Goal: Task Accomplishment & Management: Manage account settings

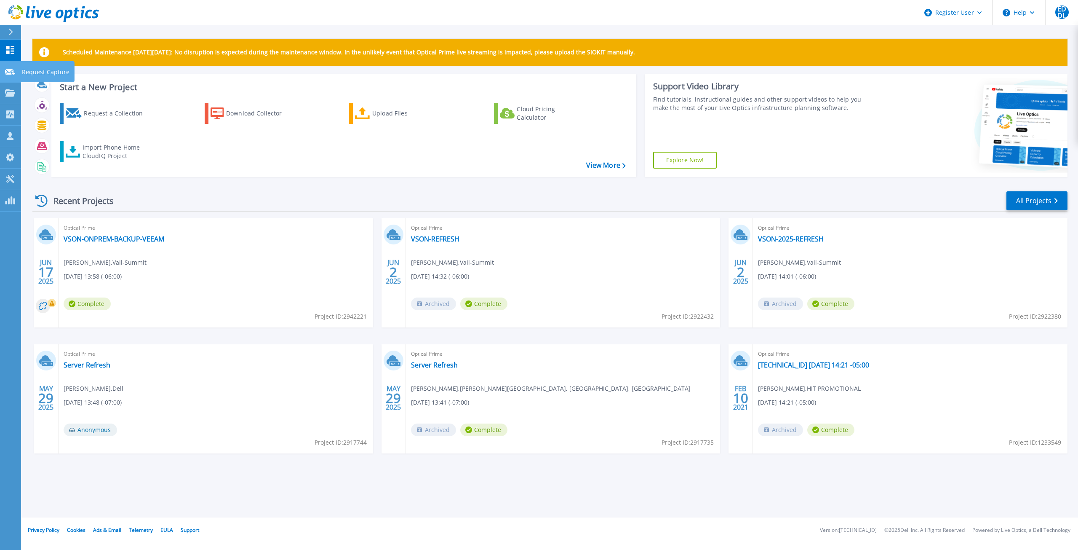
click at [36, 73] on p "Request Capture" at bounding box center [46, 72] width 48 height 22
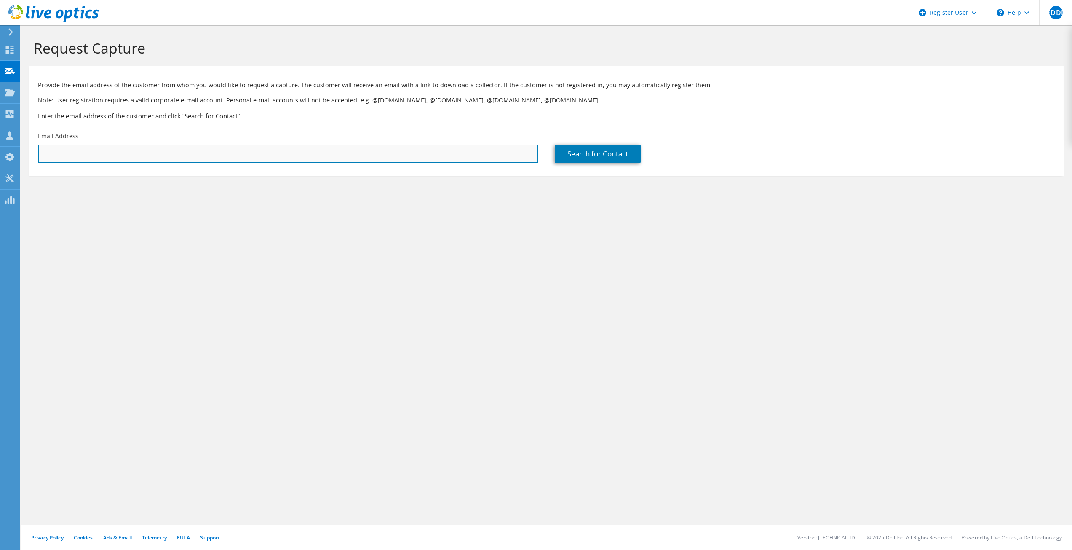
click at [102, 160] on input "text" at bounding box center [288, 153] width 500 height 19
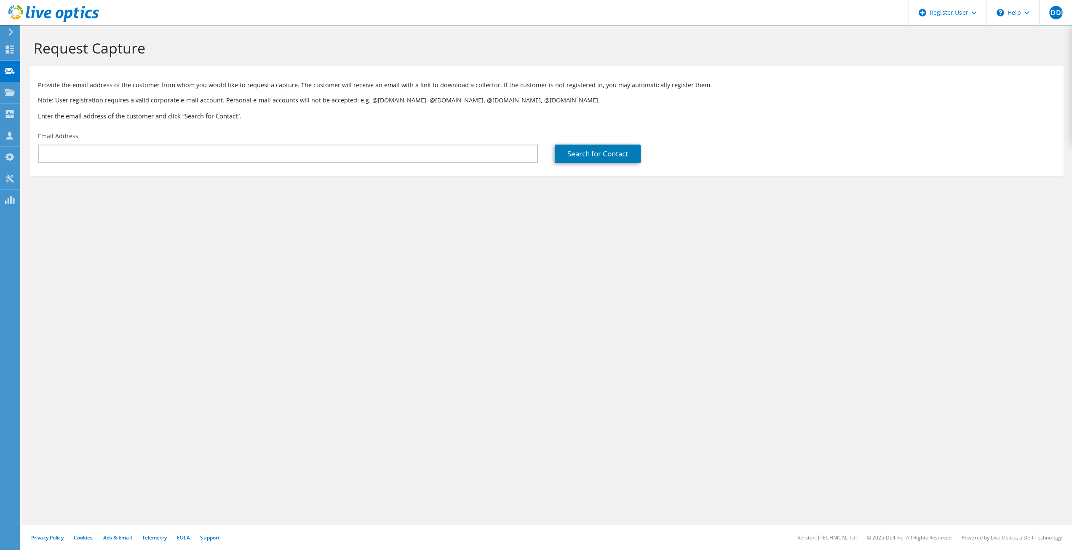
click at [107, 142] on div "Email Address" at bounding box center [287, 148] width 517 height 40
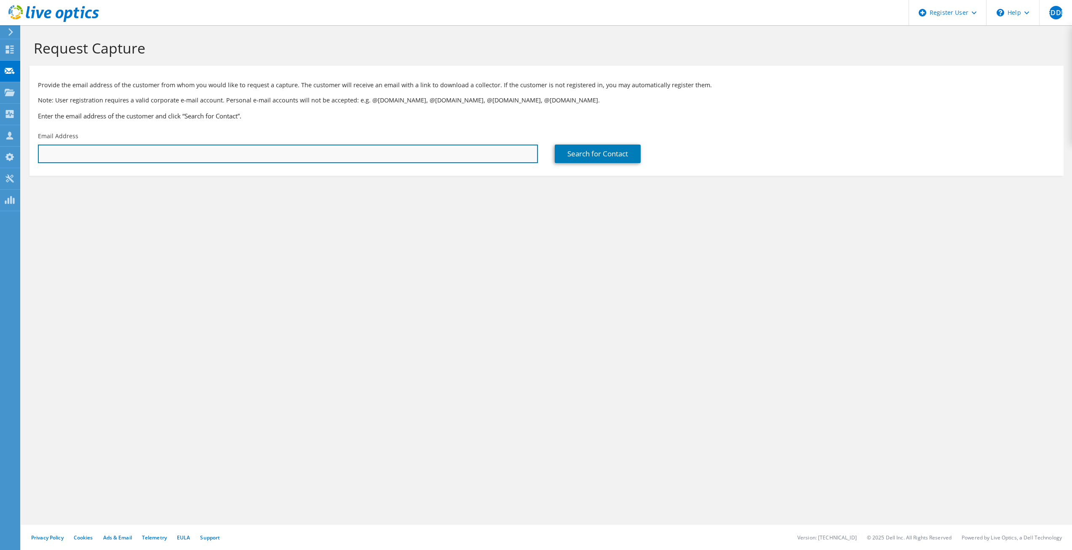
click at [106, 153] on input "text" at bounding box center [288, 153] width 500 height 19
click at [68, 161] on input "text" at bounding box center [288, 153] width 500 height 19
paste input "huntw@stevensville.k12.mt.us"
type input "huntw@stevensville.k12.mt.us"
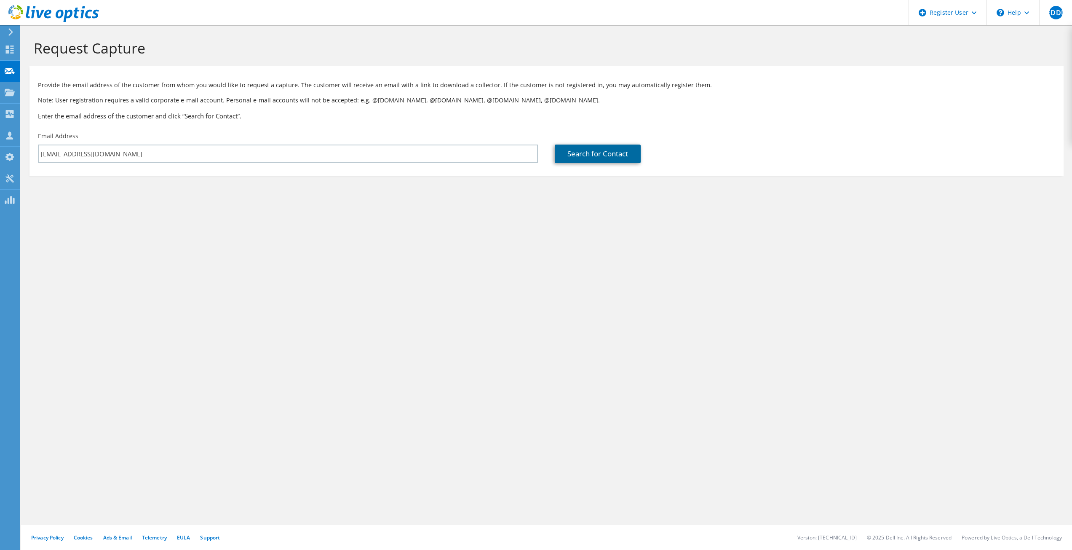
click at [598, 157] on link "Search for Contact" at bounding box center [598, 153] width 86 height 19
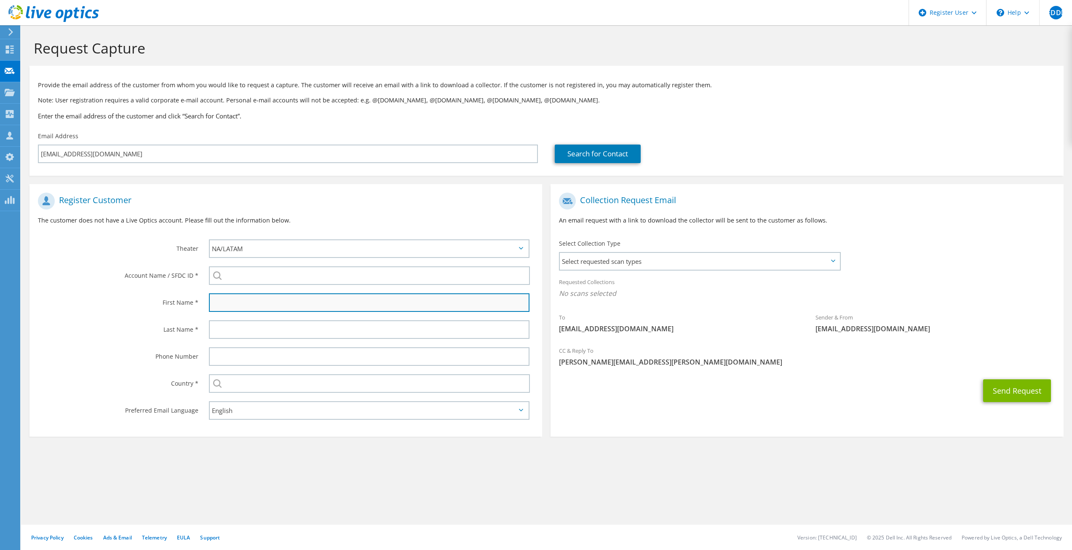
click at [259, 310] on input "text" at bounding box center [369, 302] width 321 height 19
type input "Orion"
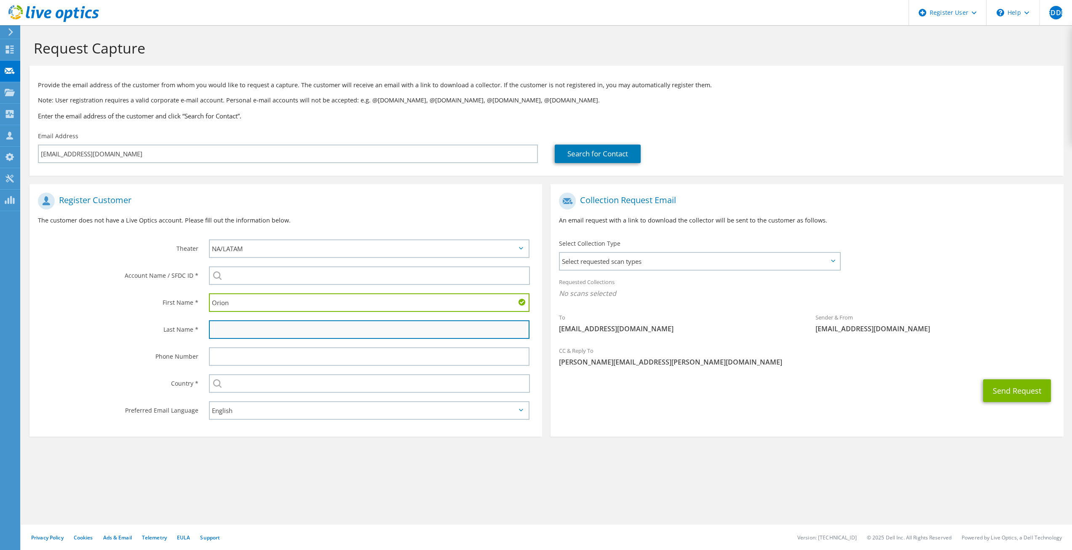
click at [256, 334] on input "text" at bounding box center [369, 329] width 321 height 19
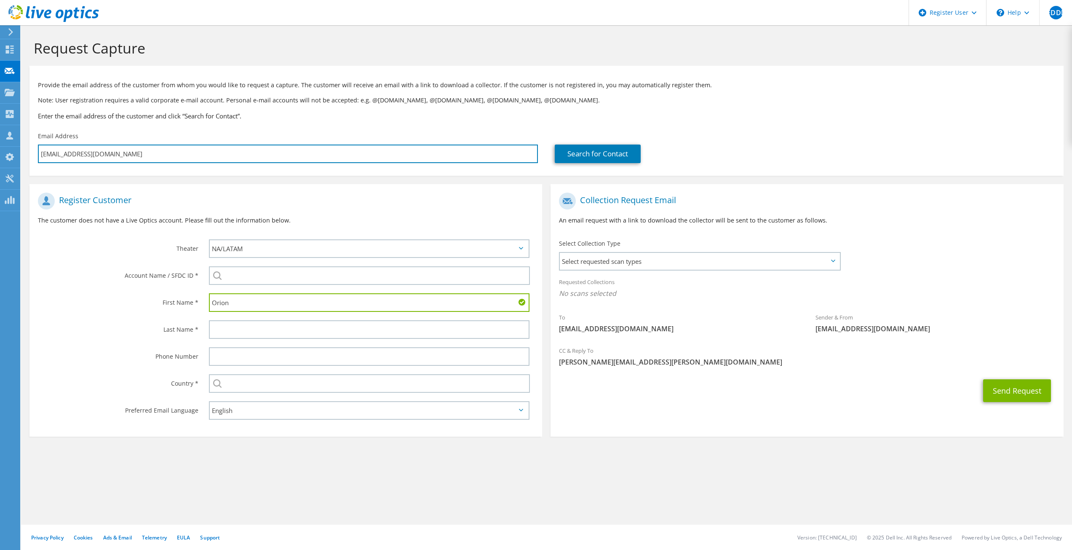
drag, startPoint x: 139, startPoint y: 155, endPoint x: 29, endPoint y: 155, distance: 109.5
click at [29, 155] on div "Email Address huntw@stevensville.k12.mt.us" at bounding box center [287, 148] width 517 height 40
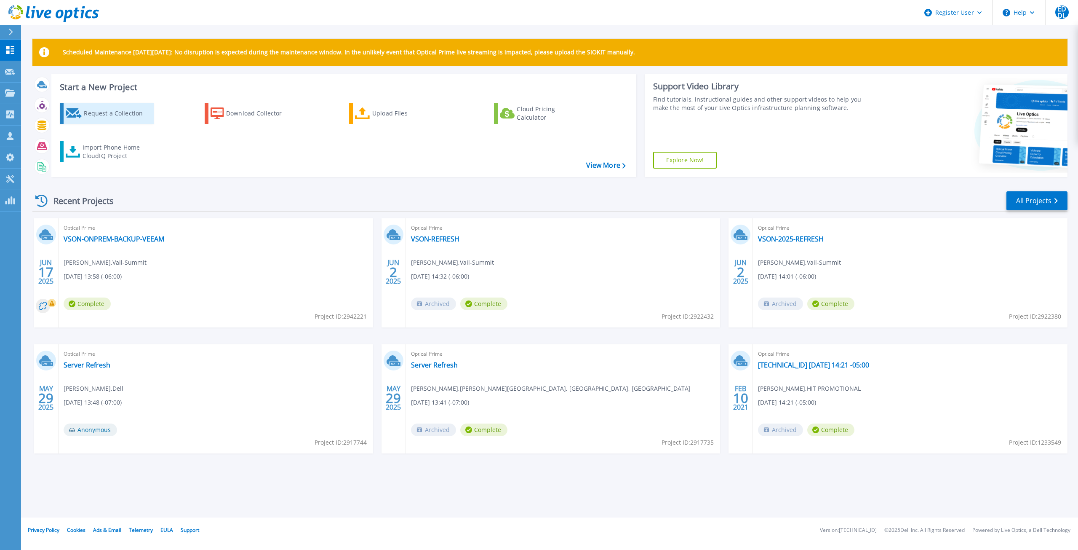
click at [90, 112] on div "Request a Collection" at bounding box center [117, 113] width 67 height 17
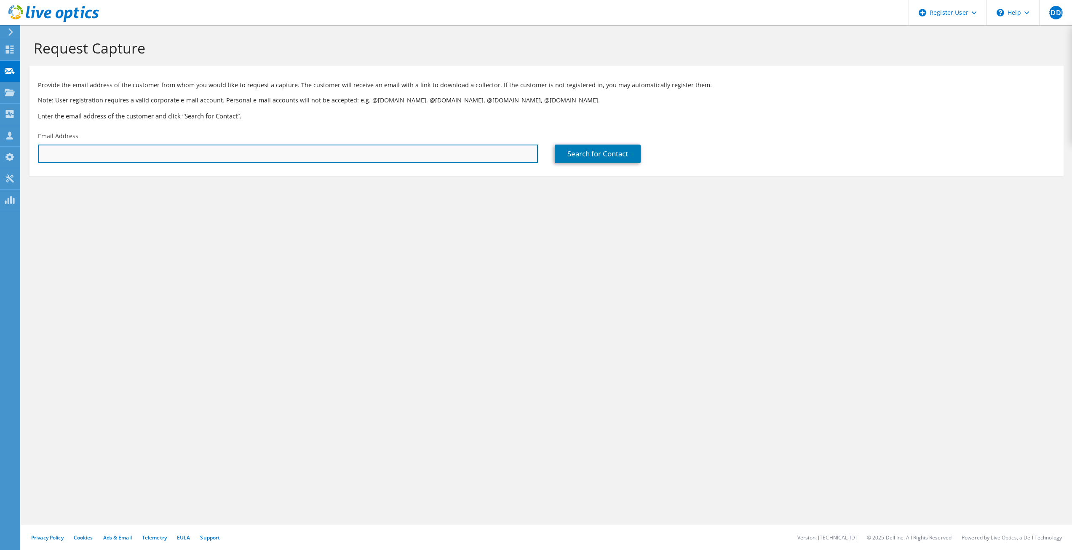
click at [142, 159] on input "text" at bounding box center [288, 153] width 500 height 19
paste input "[EMAIL_ADDRESS][DOMAIN_NAME]"
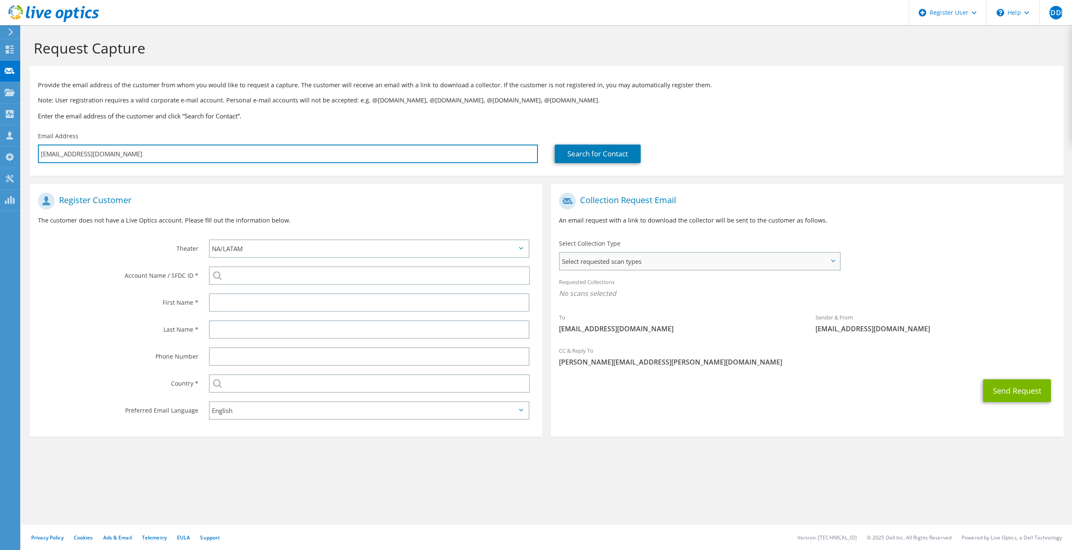
type input "[EMAIL_ADDRESS][DOMAIN_NAME]"
click at [744, 265] on span "Select requested scan types" at bounding box center [699, 261] width 279 height 17
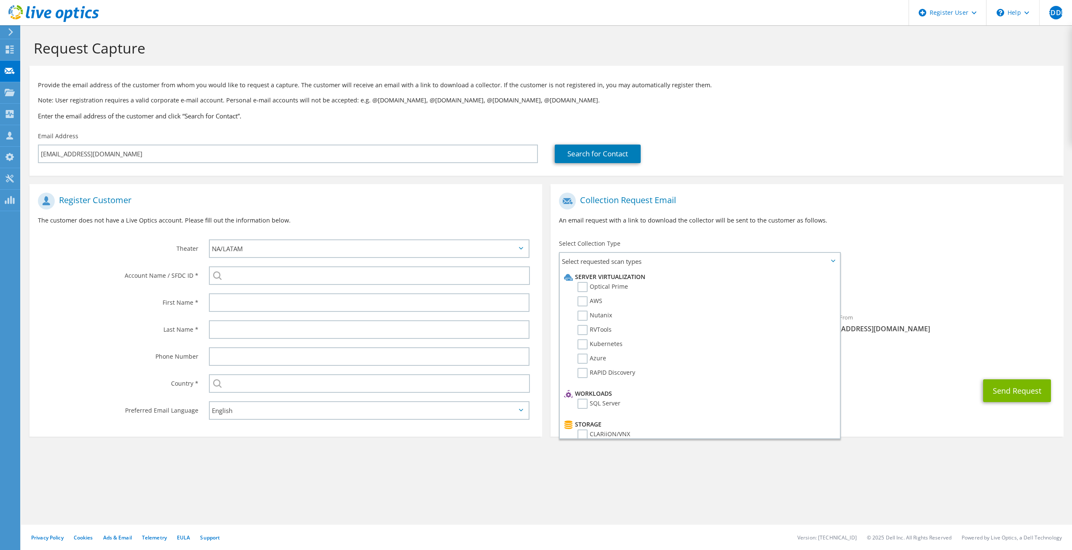
click at [914, 221] on p "An email request with a link to download the collector will be sent to the cust…" at bounding box center [807, 220] width 496 height 9
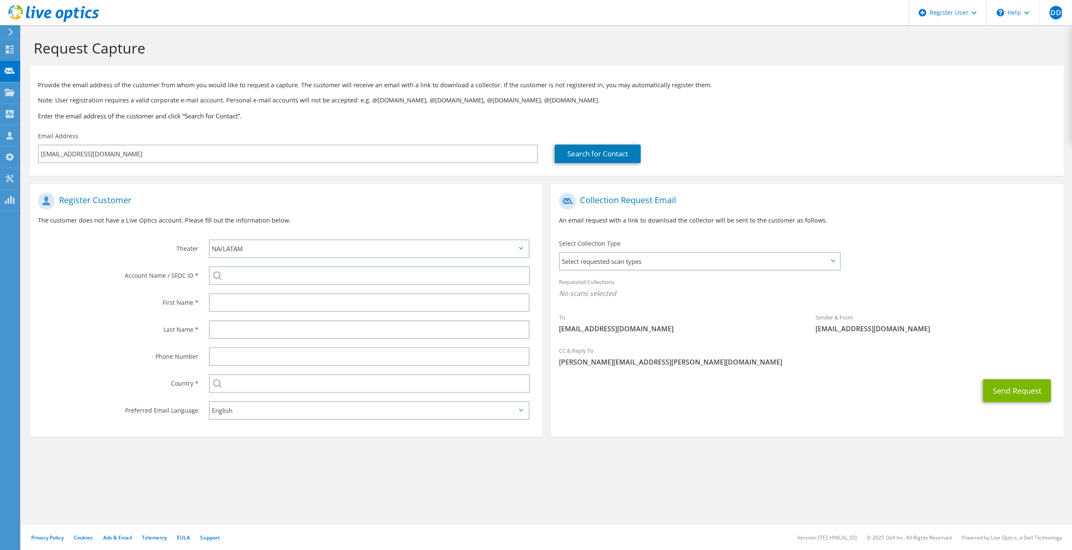
click at [613, 296] on span "No scans selected" at bounding box center [807, 293] width 496 height 9
click at [609, 292] on span "No scans selected" at bounding box center [807, 293] width 496 height 9
click at [249, 304] on input "text" at bounding box center [369, 302] width 321 height 19
type input "Orion"
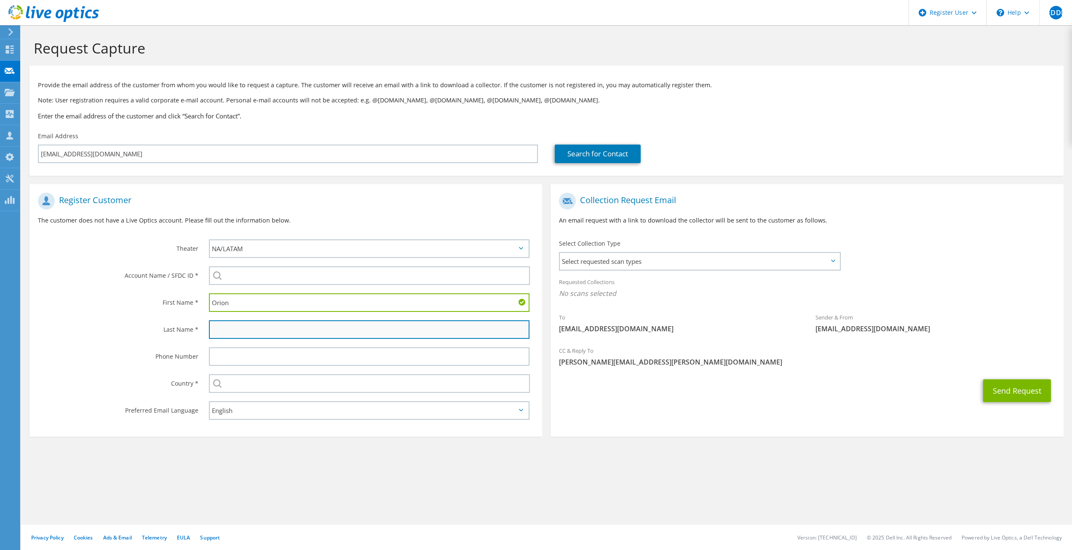
click at [249, 328] on input "text" at bounding box center [369, 329] width 321 height 19
type input "Hunt"
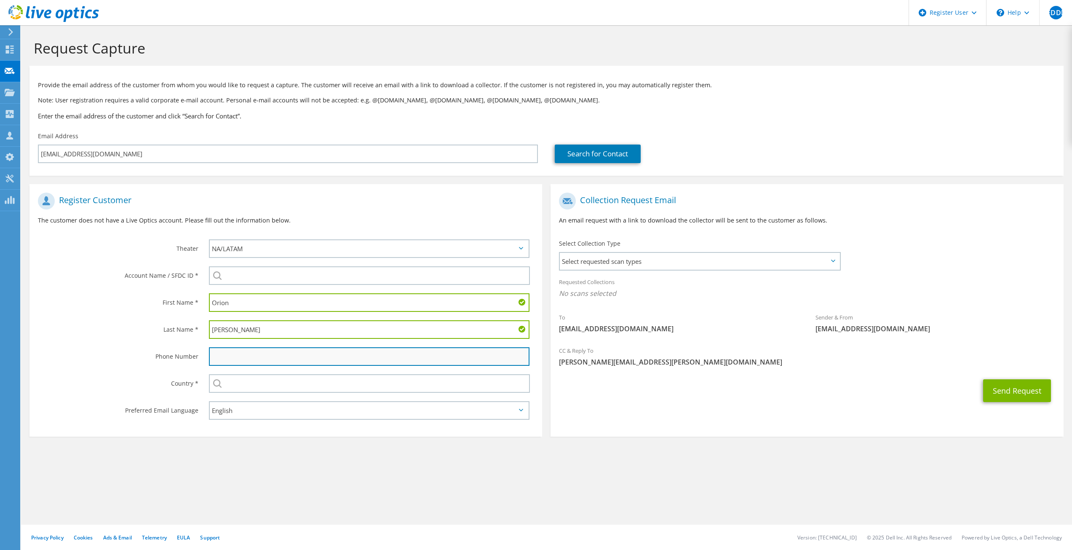
click at [257, 350] on input "text" at bounding box center [369, 356] width 321 height 19
type input "4067775481"
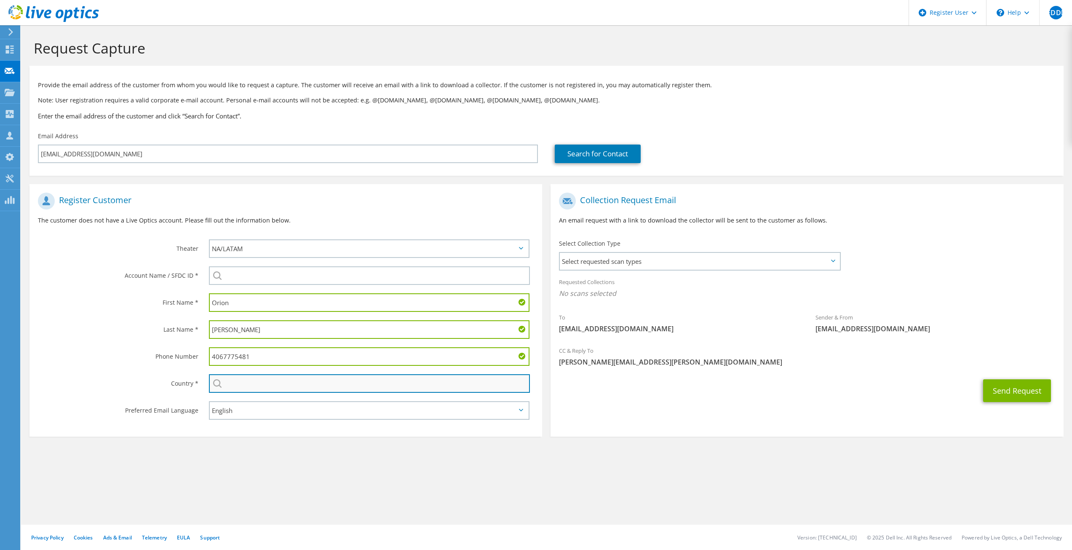
click at [261, 383] on input "text" at bounding box center [369, 383] width 321 height 19
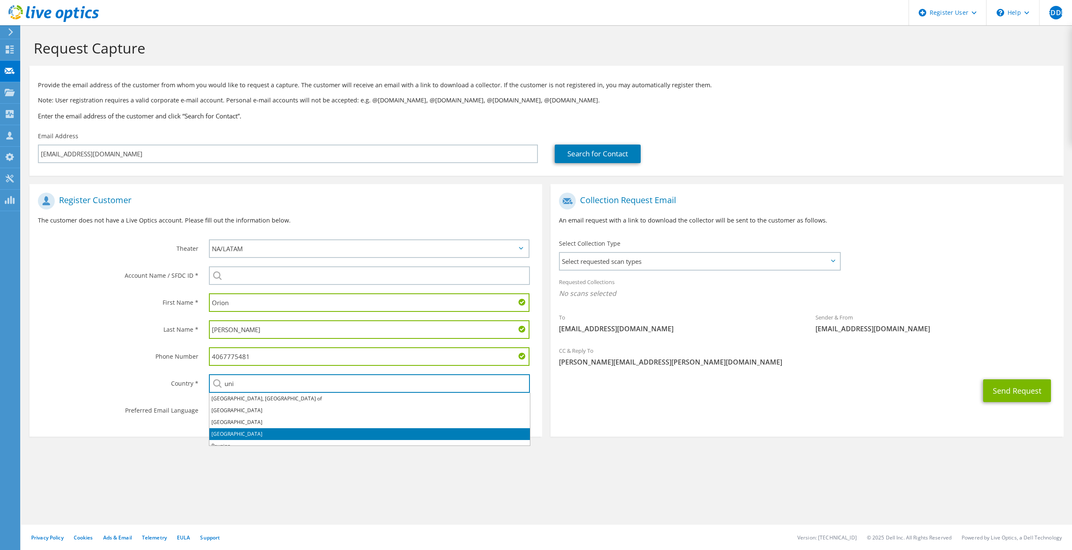
click at [264, 430] on li "United States" at bounding box center [369, 434] width 321 height 12
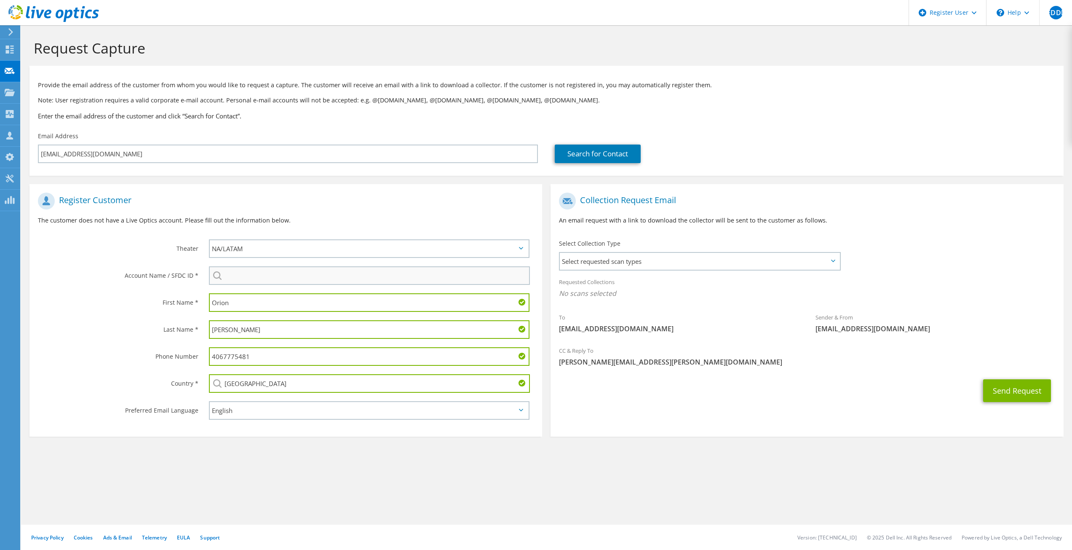
type input "United States"
click at [284, 276] on input "search" at bounding box center [369, 275] width 321 height 19
click at [286, 286] on li "STEVENSVILLE SCHOOL DISTRICT 2 : 595667707" at bounding box center [257, 287] width 97 height 10
type input "STEVENSVILLE SCHOOL DISTRICT 2 : 595667707"
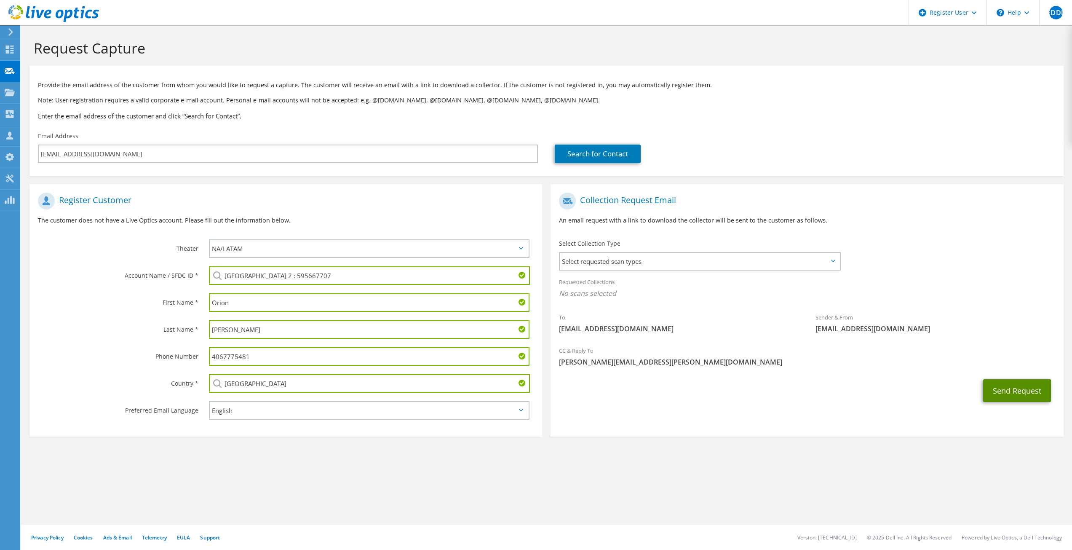
click at [1010, 386] on button "Send Request" at bounding box center [1017, 390] width 68 height 23
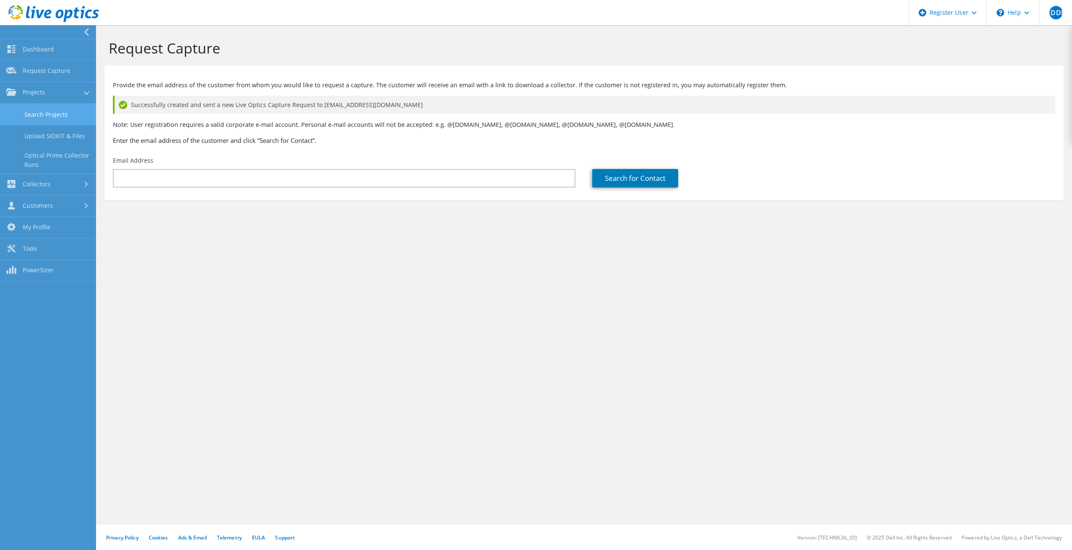
click at [51, 116] on link "Search Projects" at bounding box center [48, 114] width 96 height 21
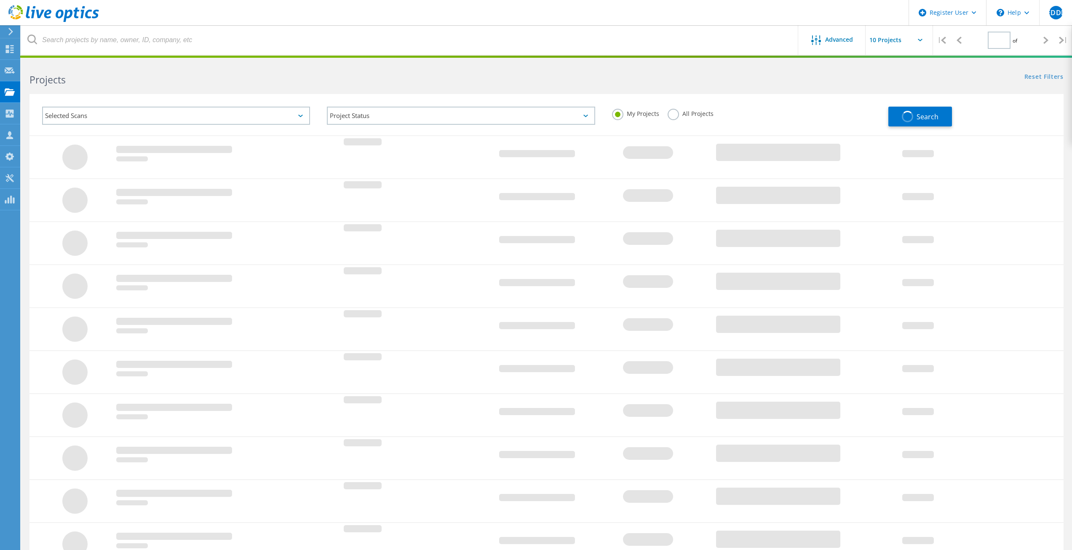
type input "1"
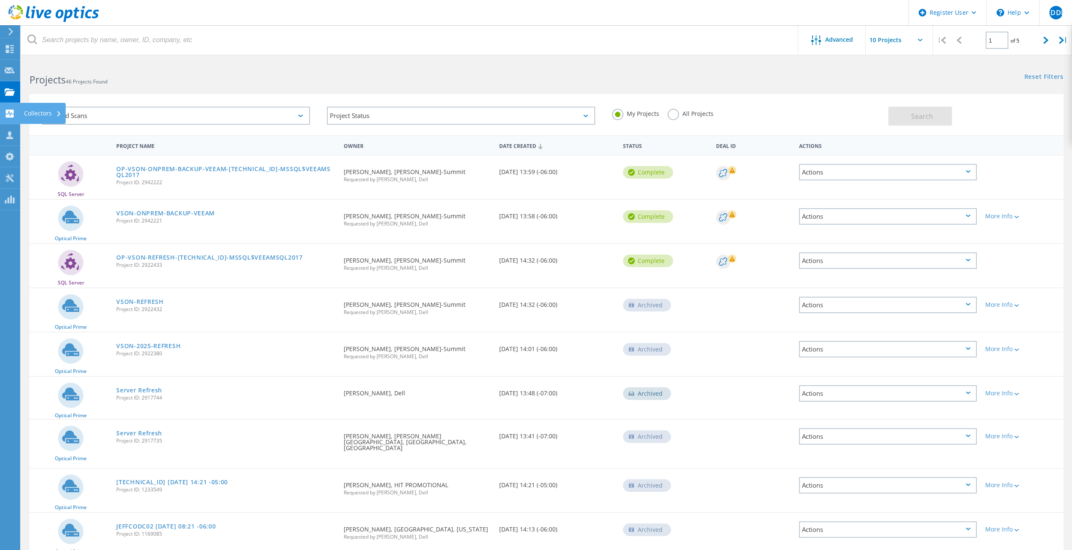
click at [29, 112] on div "Collectors" at bounding box center [42, 113] width 37 height 6
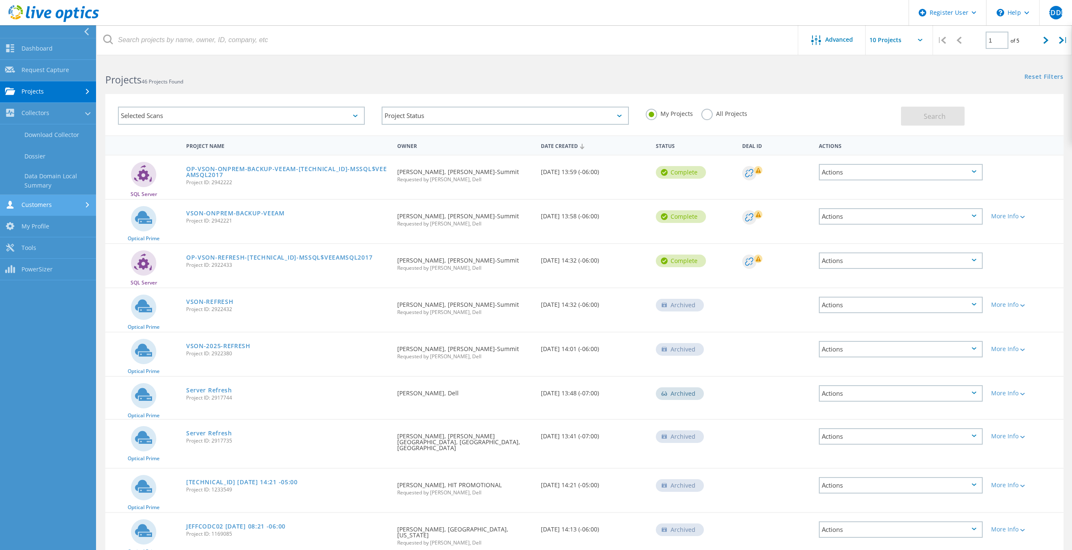
click at [66, 209] on link "Customers" at bounding box center [48, 205] width 96 height 21
click at [60, 157] on link "Request Capture" at bounding box center [48, 156] width 96 height 21
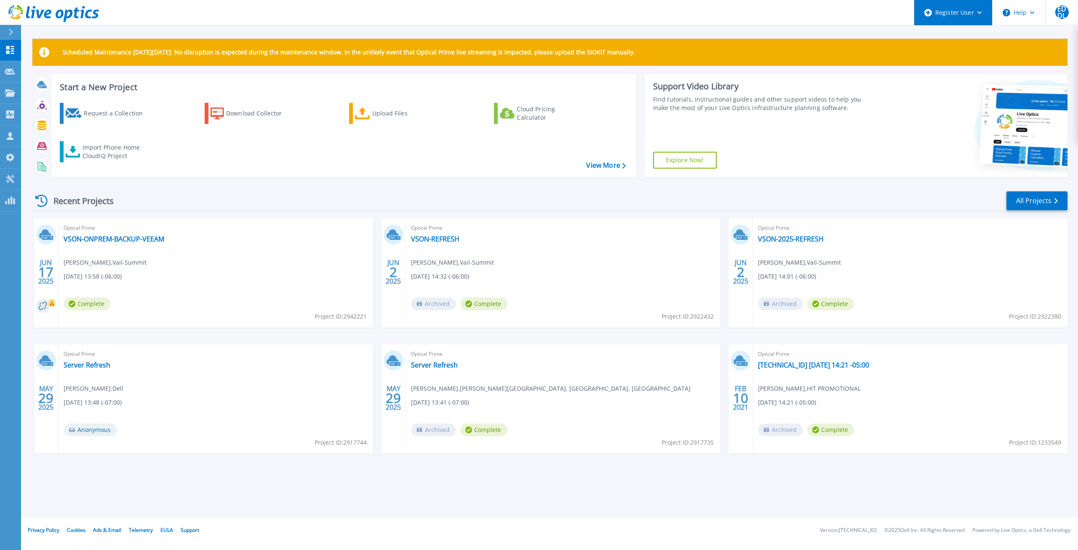
click at [979, 11] on icon at bounding box center [980, 12] width 5 height 3
click at [13, 32] on icon at bounding box center [10, 32] width 5 height 7
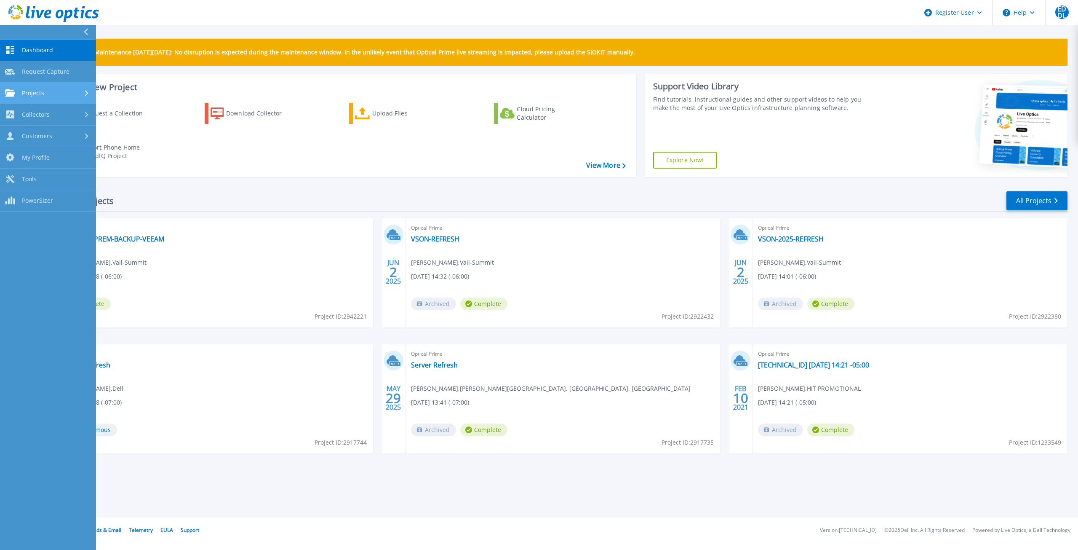
click at [55, 88] on link "Projects Projects" at bounding box center [48, 93] width 96 height 21
click at [59, 117] on link "Search Projects" at bounding box center [48, 114] width 96 height 21
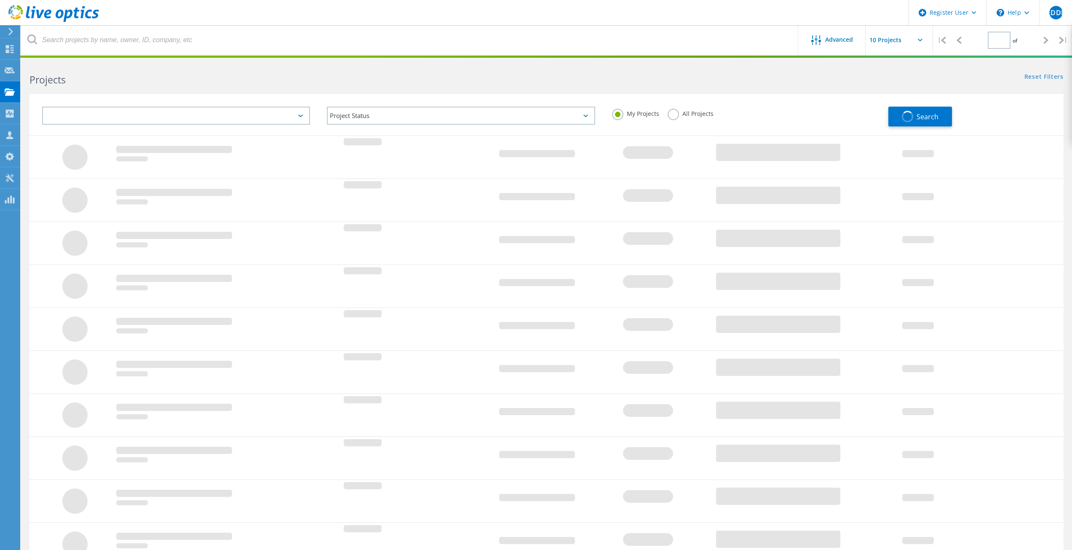
type input "1"
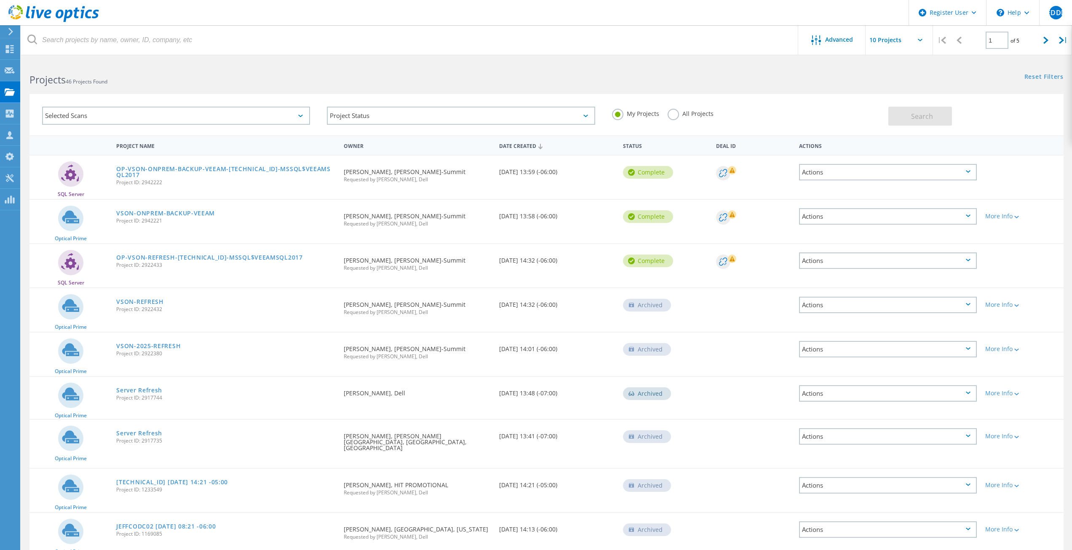
click at [206, 107] on div "Selected Scans" at bounding box center [176, 116] width 268 height 18
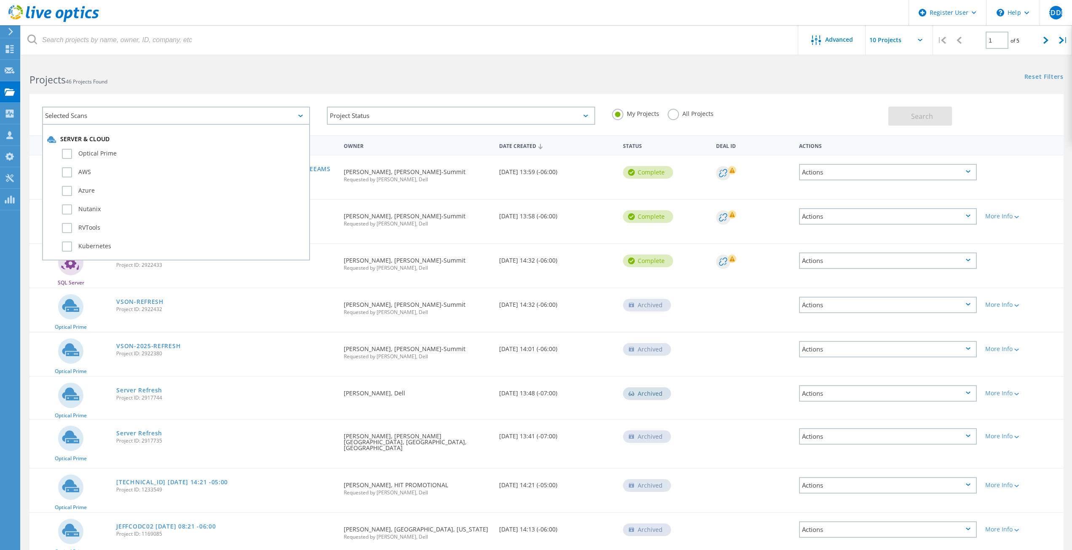
click at [403, 87] on div "Selected Scans Server & Cloud Optical Prime AWS Azure Nutanix RVTools Kubernete…" at bounding box center [546, 109] width 1051 height 52
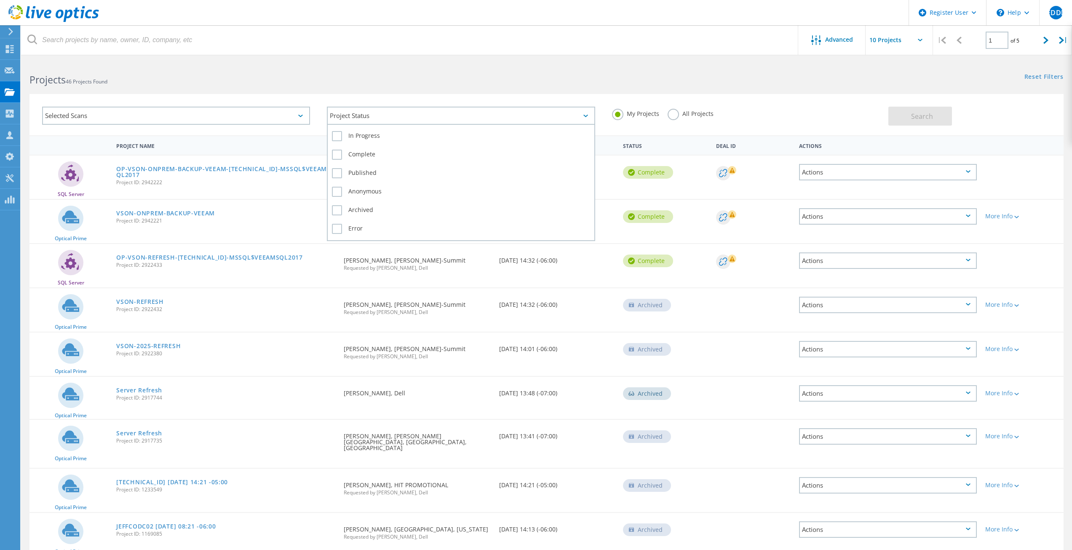
click at [499, 112] on div "Project Status" at bounding box center [461, 116] width 268 height 18
drag, startPoint x: 544, startPoint y: 85, endPoint x: 629, endPoint y: 96, distance: 85.3
click at [545, 85] on div "Selected Scans Project Status In Progress Complete Published Anonymous Archived…" at bounding box center [546, 109] width 1051 height 52
click at [674, 116] on label "All Projects" at bounding box center [691, 113] width 46 height 8
click at [0, 0] on input "All Projects" at bounding box center [0, 0] width 0 height 0
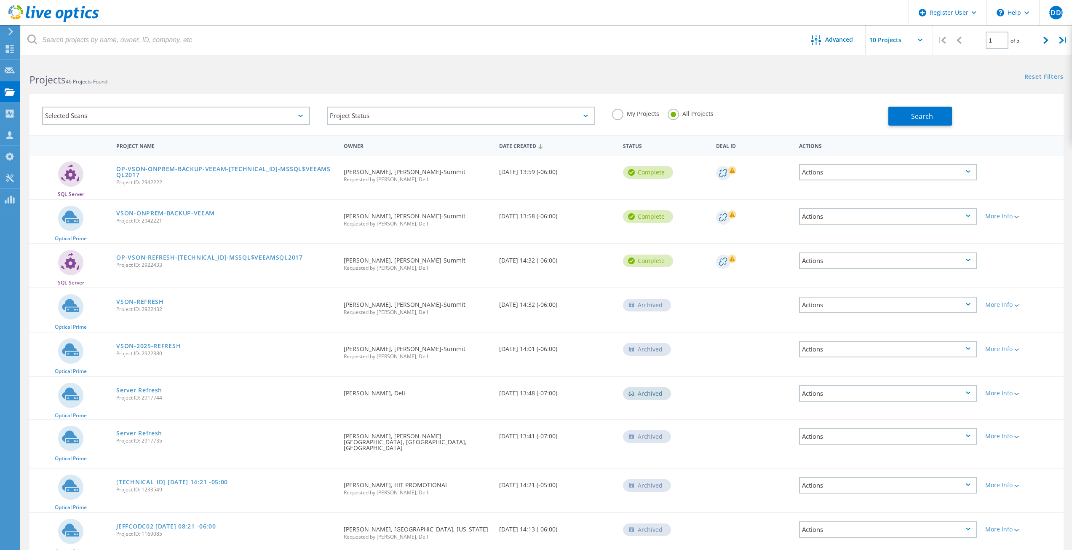
click at [968, 123] on div "Search" at bounding box center [973, 111] width 171 height 27
click at [940, 118] on button "Search" at bounding box center [920, 116] width 64 height 19
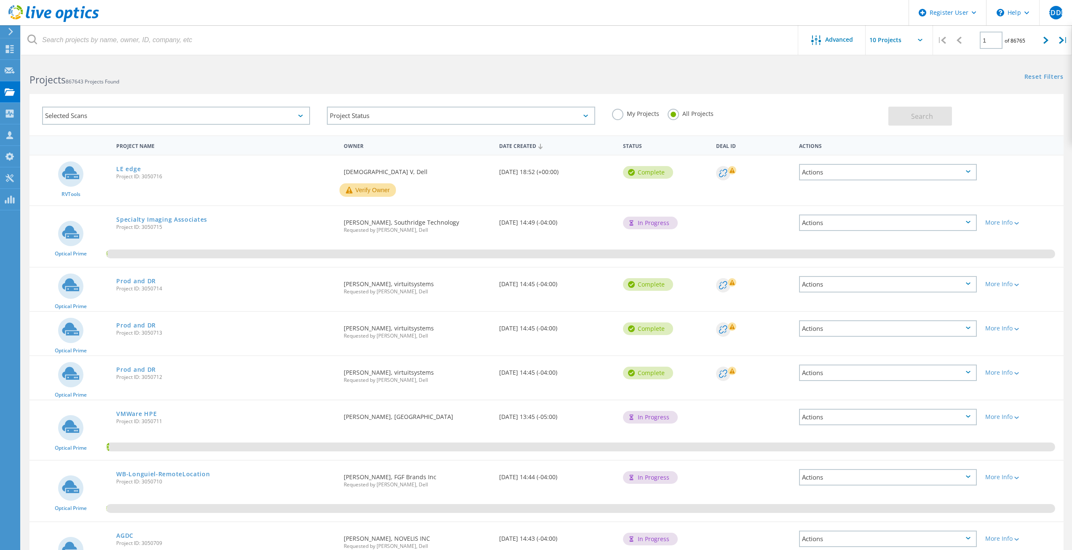
click at [620, 117] on label "My Projects" at bounding box center [635, 113] width 47 height 8
click at [0, 0] on input "My Projects" at bounding box center [0, 0] width 0 height 0
click at [899, 118] on button "Search" at bounding box center [920, 116] width 64 height 19
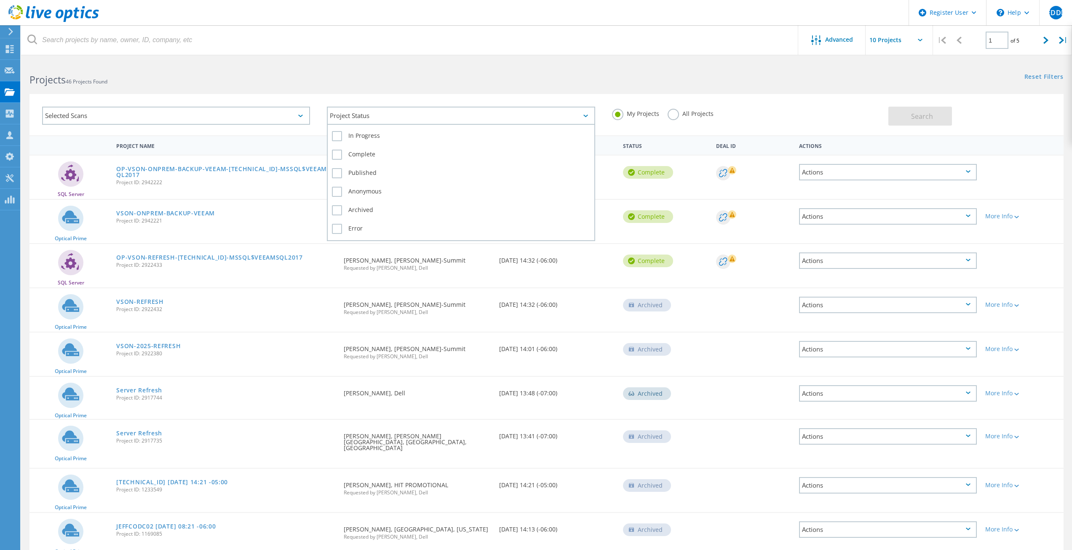
click at [577, 111] on div "Project Status" at bounding box center [461, 116] width 268 height 18
click at [938, 18] on div "Register User" at bounding box center [947, 12] width 77 height 25
click at [882, 79] on div "Projects 46 Projects Found Reset Filters Show Filters" at bounding box center [546, 72] width 1051 height 22
click at [1049, 77] on link "Reset Filters" at bounding box center [1044, 77] width 39 height 7
click at [182, 107] on div "Selected Scans" at bounding box center [176, 116] width 268 height 18
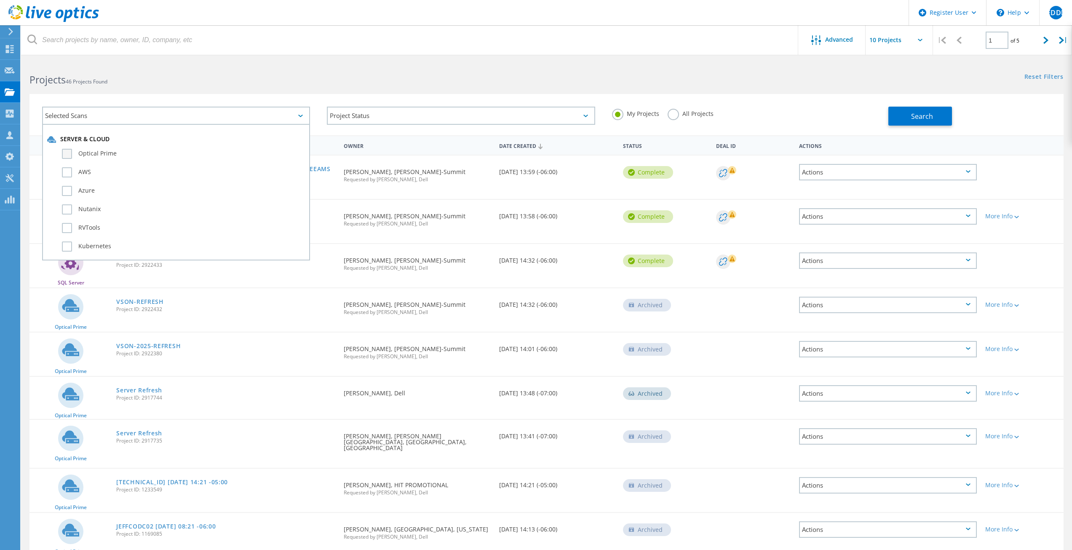
click at [69, 152] on label "Optical Prime" at bounding box center [183, 154] width 243 height 10
click at [0, 0] on input "Optical Prime" at bounding box center [0, 0] width 0 height 0
click at [905, 107] on button "Search" at bounding box center [920, 116] width 64 height 19
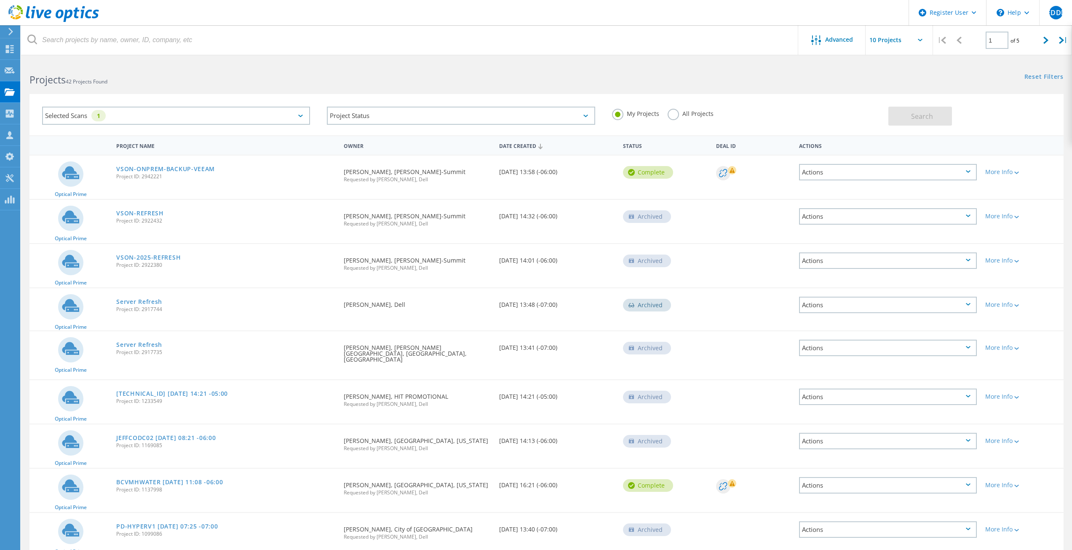
click at [535, 144] on div "Date Created" at bounding box center [557, 145] width 124 height 16
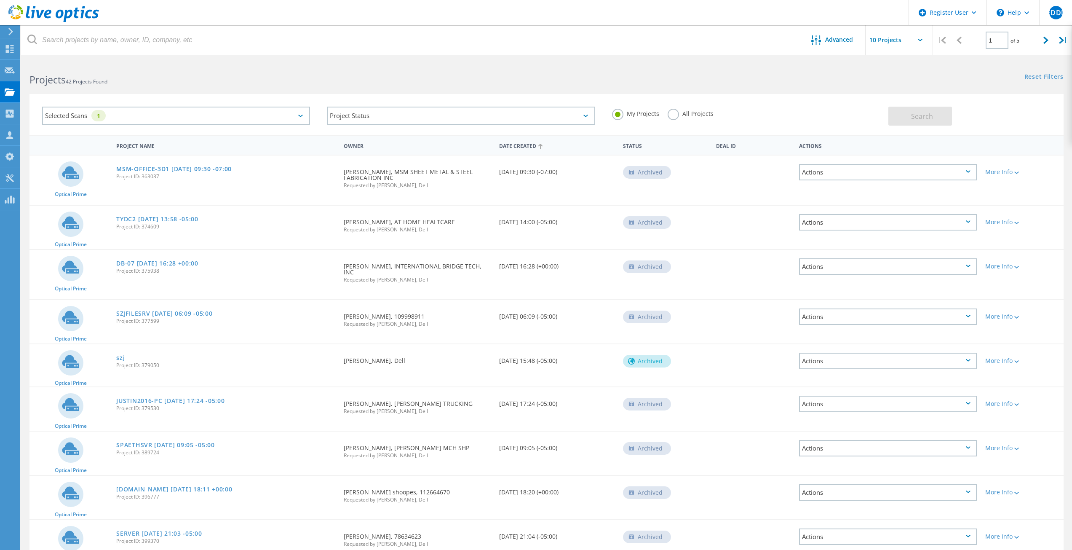
click at [538, 144] on div "Date Created" at bounding box center [557, 145] width 124 height 16
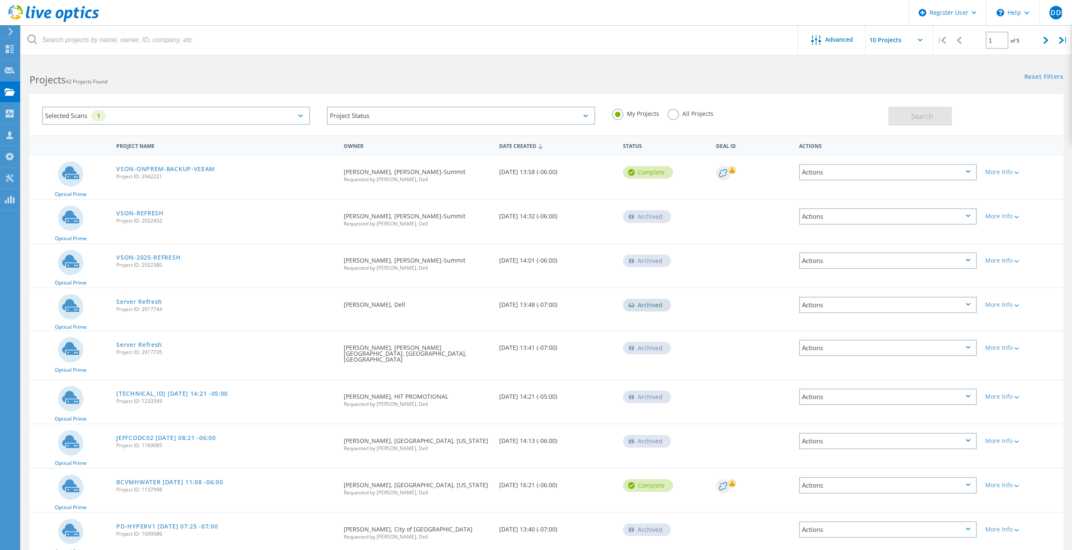
click at [168, 111] on div "Selected Scans 1" at bounding box center [176, 116] width 268 height 18
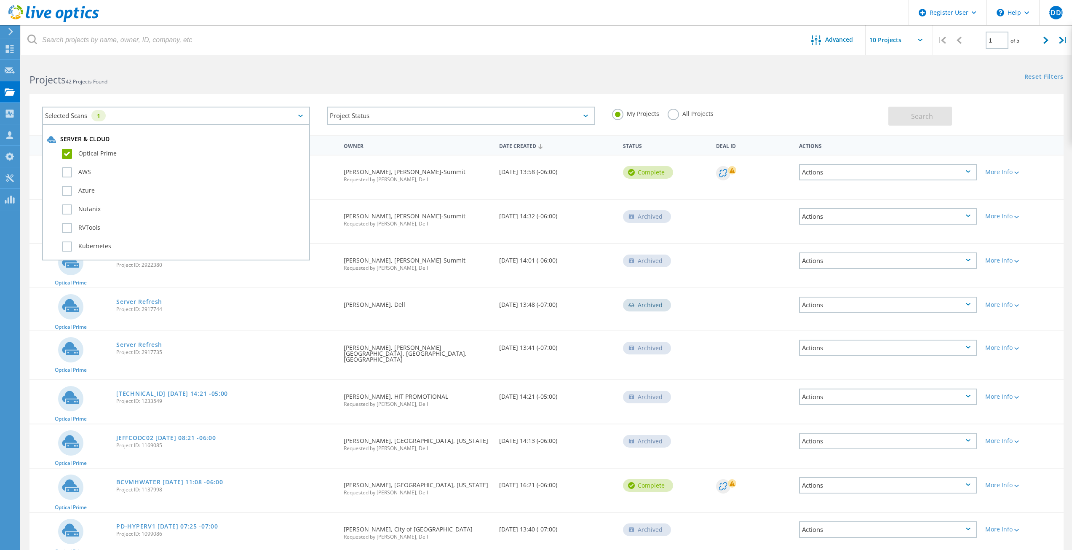
click at [67, 155] on label "Optical Prime" at bounding box center [183, 154] width 243 height 10
click at [0, 0] on input "Optical Prime" at bounding box center [0, 0] width 0 height 0
click at [13, 137] on icon at bounding box center [10, 135] width 10 height 8
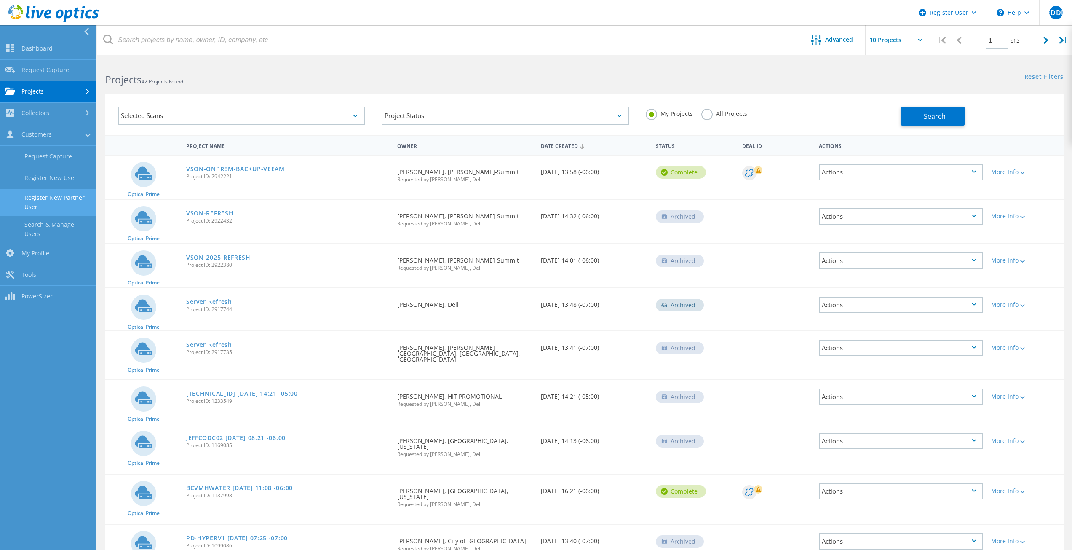
click at [34, 203] on link "Register New Partner User" at bounding box center [48, 202] width 96 height 27
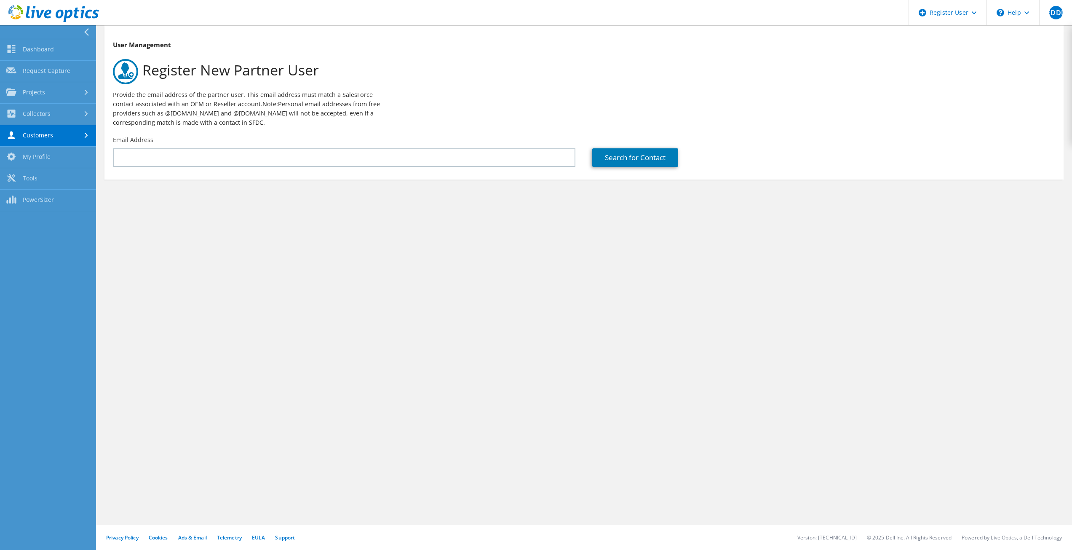
click at [42, 135] on link "Customers" at bounding box center [48, 135] width 96 height 21
click at [45, 228] on link "Search & Manage Users" at bounding box center [48, 230] width 96 height 27
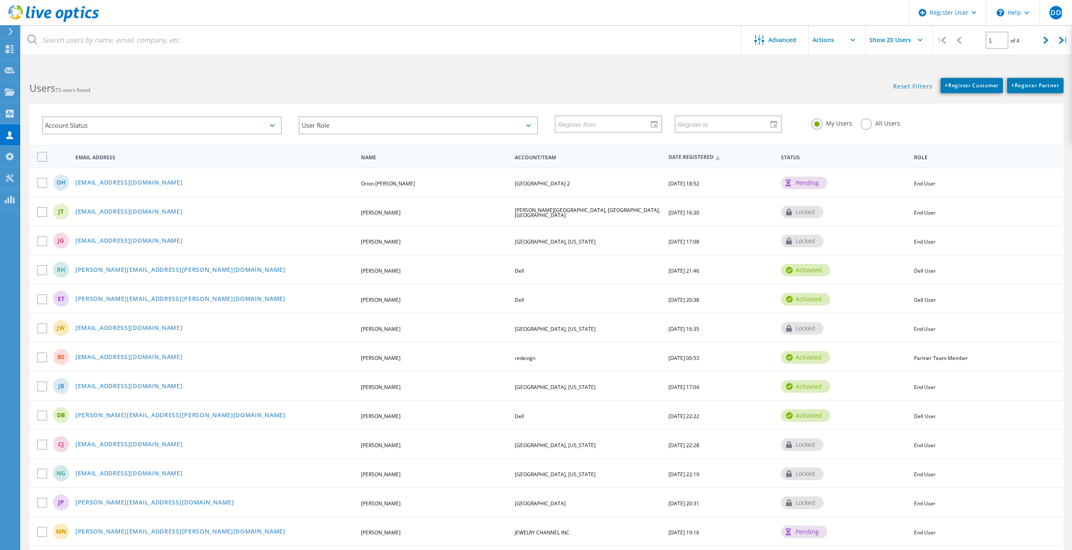
click at [793, 241] on div "locked" at bounding box center [802, 241] width 43 height 13
click at [806, 187] on div "pending" at bounding box center [804, 183] width 46 height 13
click at [921, 185] on span "End User" at bounding box center [924, 183] width 21 height 7
click at [140, 183] on link "huntw@stevensville.k12.mt.us" at bounding box center [128, 182] width 107 height 7
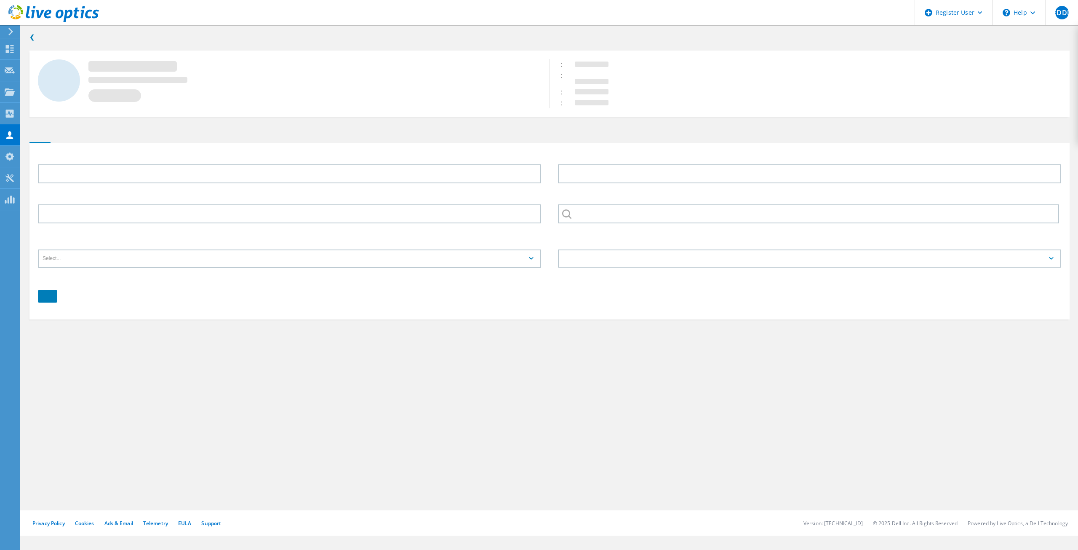
type input "Orion"
type input "Hunt"
type input "4067775481"
type input "STEVENSVILLE SCHOOL DISTRICT 2"
type input "English"
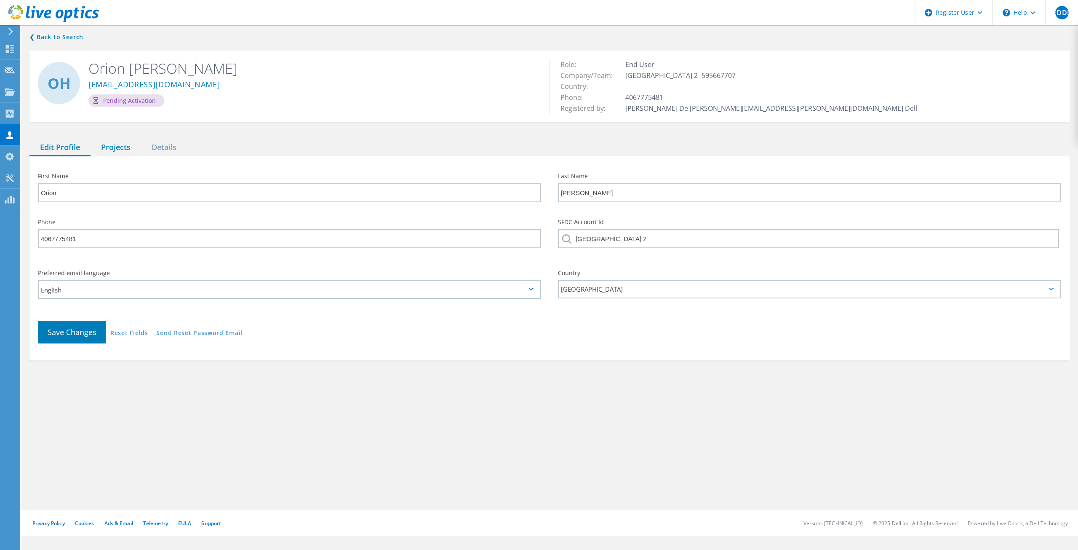
click at [122, 148] on div "Projects" at bounding box center [116, 147] width 51 height 17
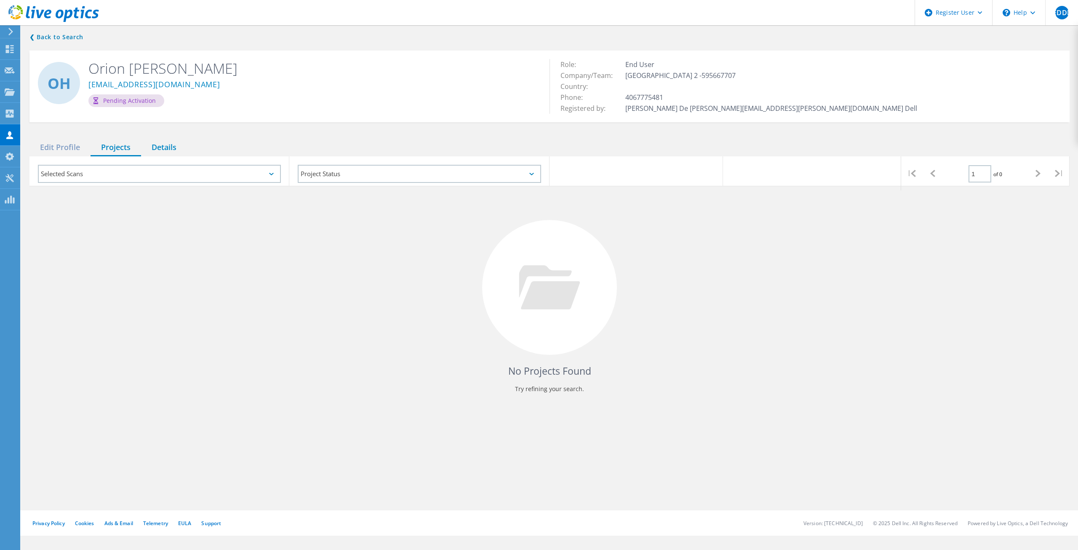
click at [166, 142] on div "Details" at bounding box center [164, 147] width 46 height 17
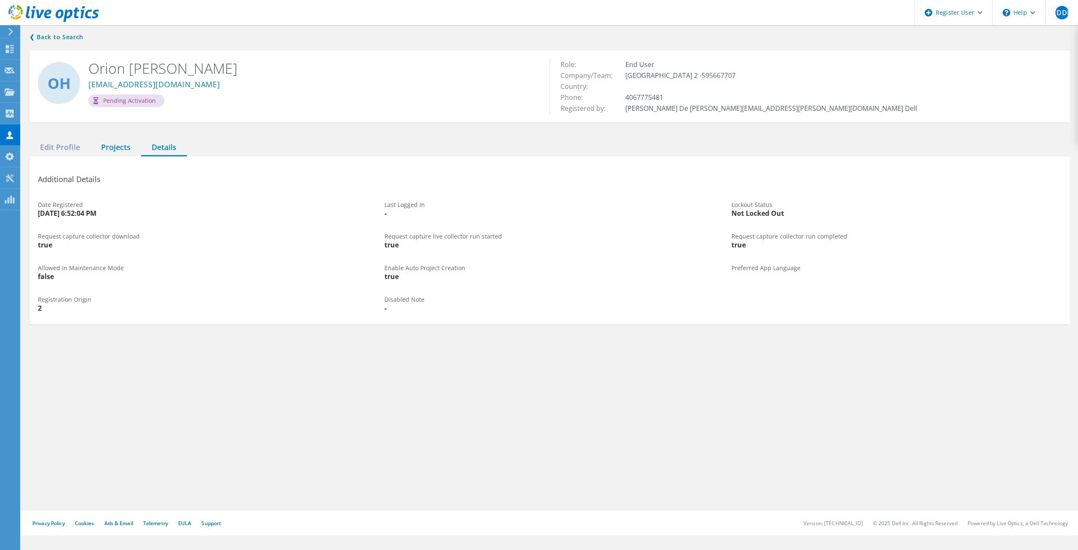
click at [128, 147] on div "Projects" at bounding box center [116, 147] width 51 height 17
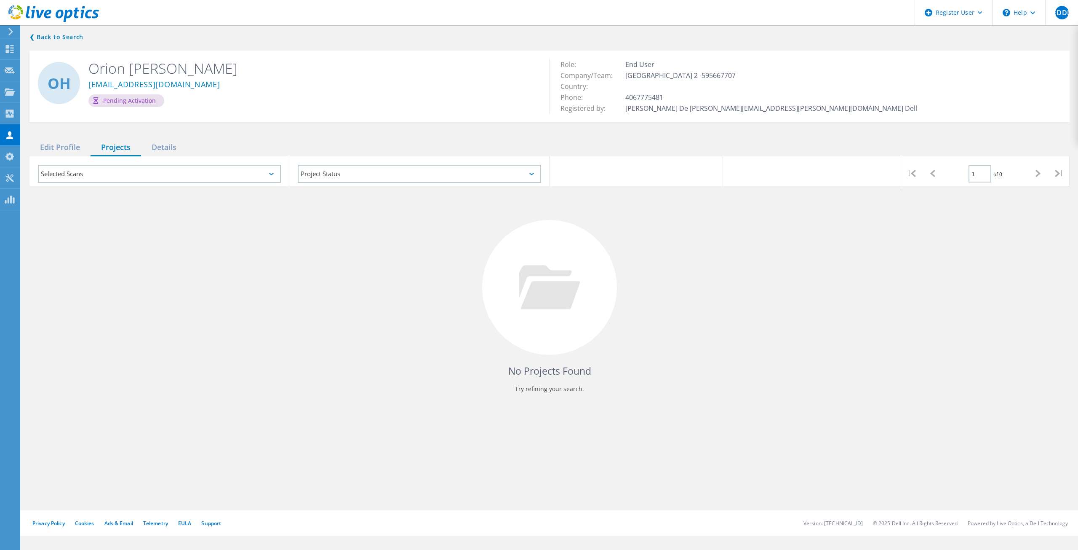
click at [148, 168] on div "Selected Scans" at bounding box center [159, 174] width 243 height 18
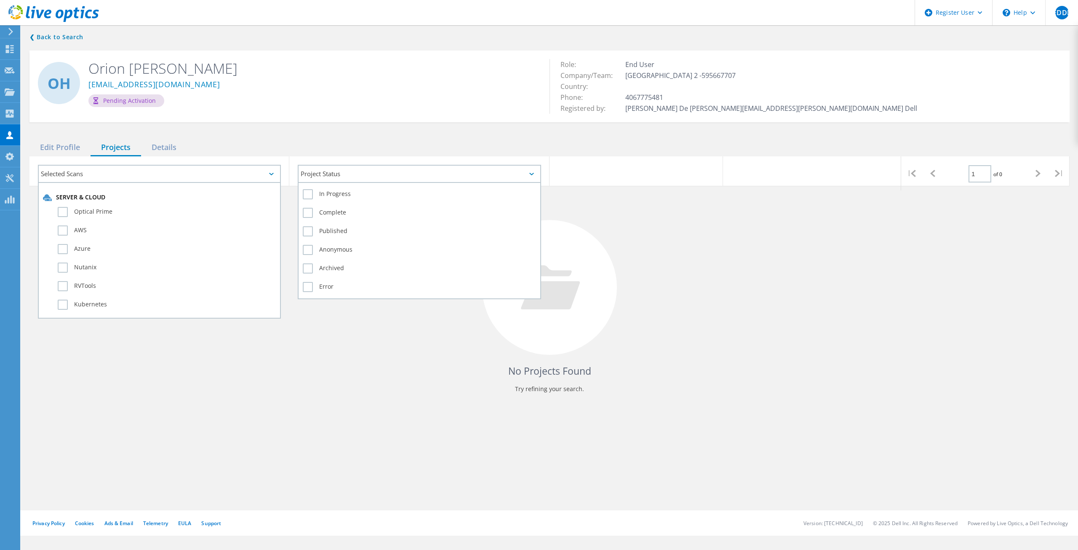
click at [326, 169] on div "Project Status" at bounding box center [419, 174] width 243 height 18
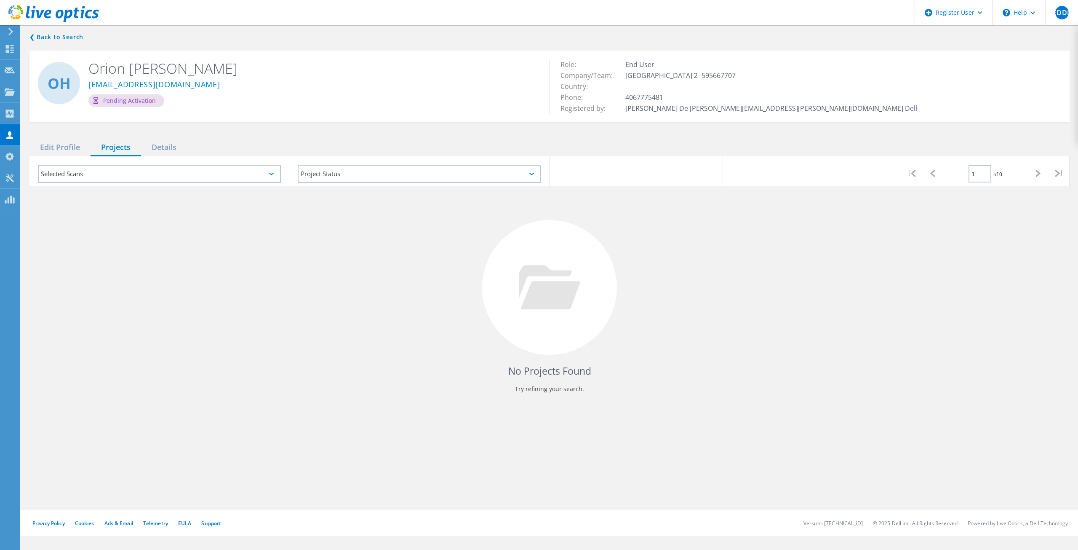
click at [342, 145] on div "Edit Profile Projects Details" at bounding box center [549, 147] width 1041 height 17
click at [80, 146] on div "Edit Profile" at bounding box center [59, 147] width 61 height 17
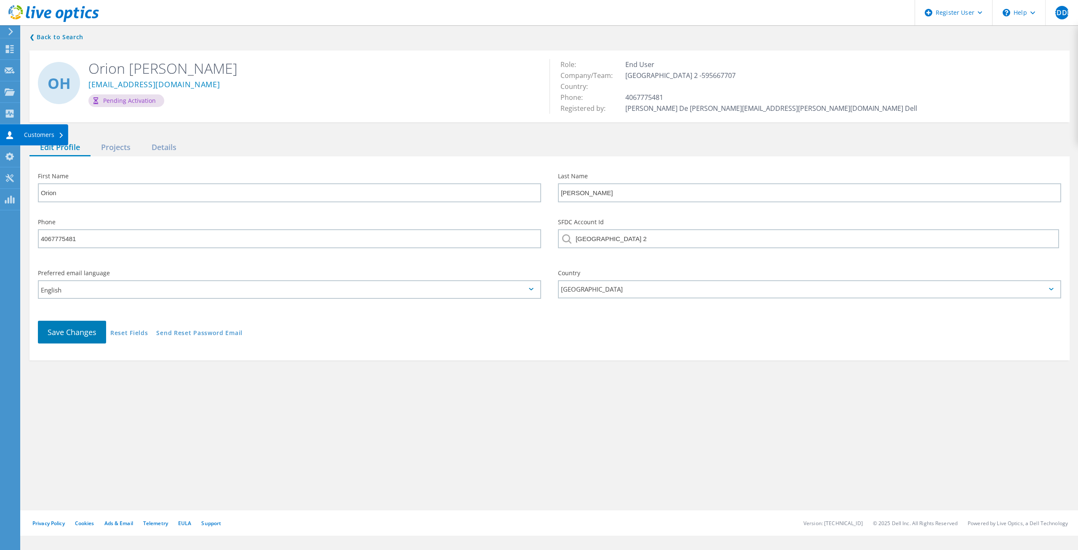
click at [11, 135] on icon at bounding box center [10, 135] width 10 height 8
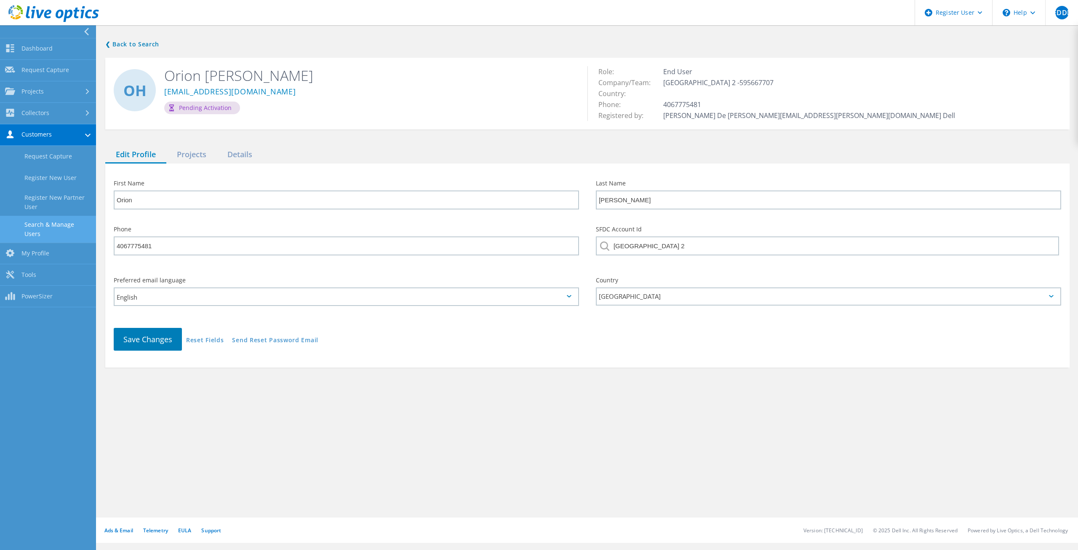
click at [59, 225] on link "Search & Manage Users" at bounding box center [48, 229] width 96 height 27
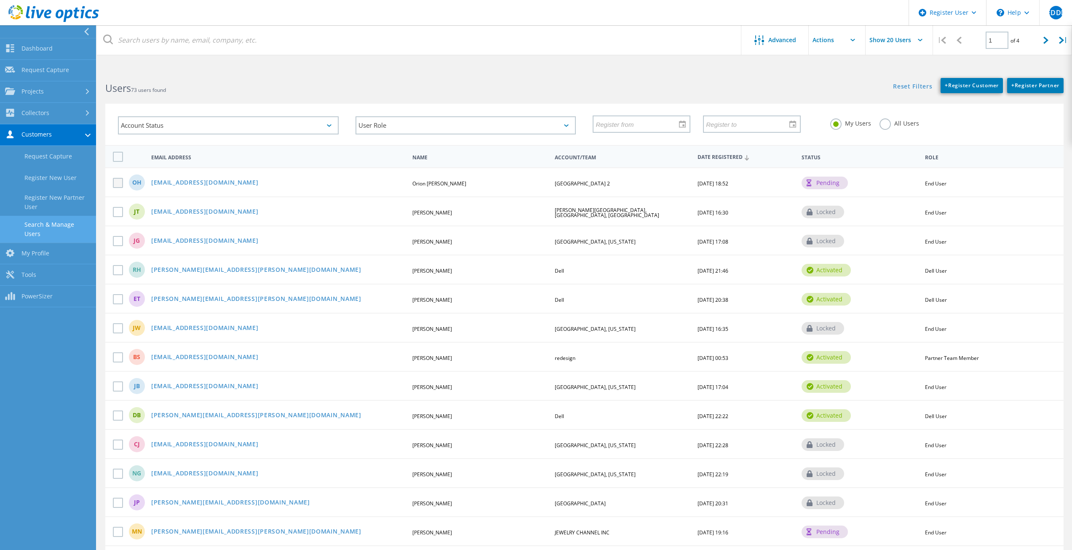
click at [116, 187] on label at bounding box center [119, 183] width 13 height 10
click at [0, 0] on input "checkbox" at bounding box center [0, 0] width 0 height 0
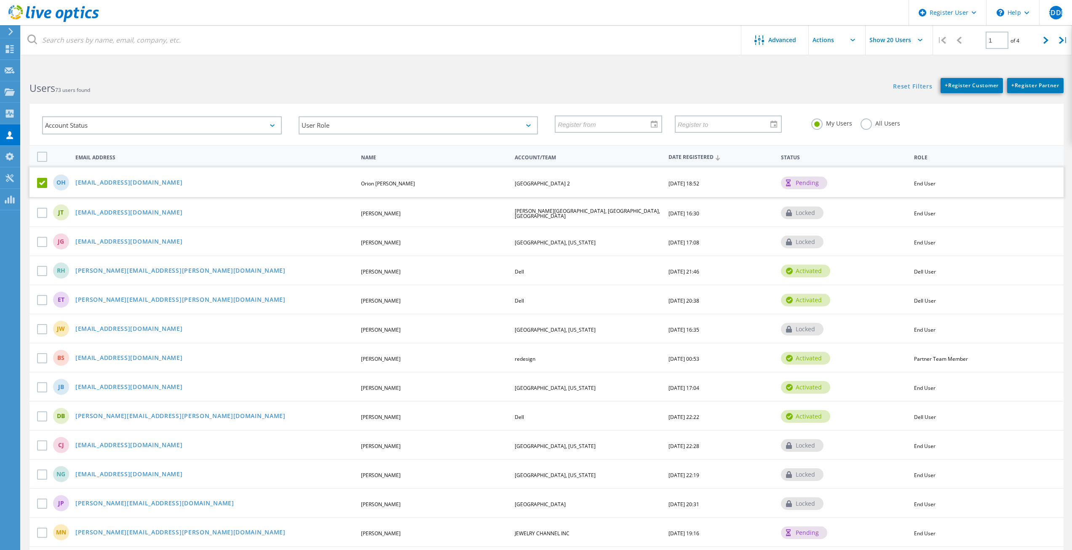
click at [41, 183] on label at bounding box center [43, 183] width 13 height 10
click at [0, 0] on input "checkbox" at bounding box center [0, 0] width 0 height 0
drag, startPoint x: 187, startPoint y: 178, endPoint x: 177, endPoint y: 180, distance: 9.4
click at [177, 180] on div "OH huntw@stevensville.k12.mt.us Orion Hunt STEVENSVILLE SCHOOL DISTRICT 2 09/11…" at bounding box center [546, 181] width 1034 height 29
copy link "huntw@stevensville.k12.mt.us"
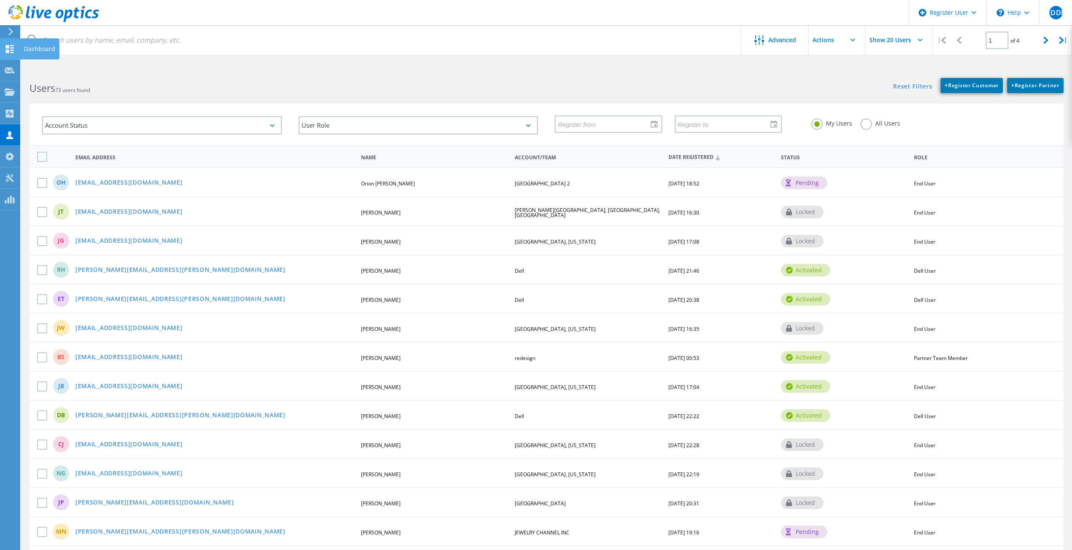
click at [9, 49] on icon at bounding box center [10, 49] width 10 height 8
